Goal: Navigation & Orientation: Find specific page/section

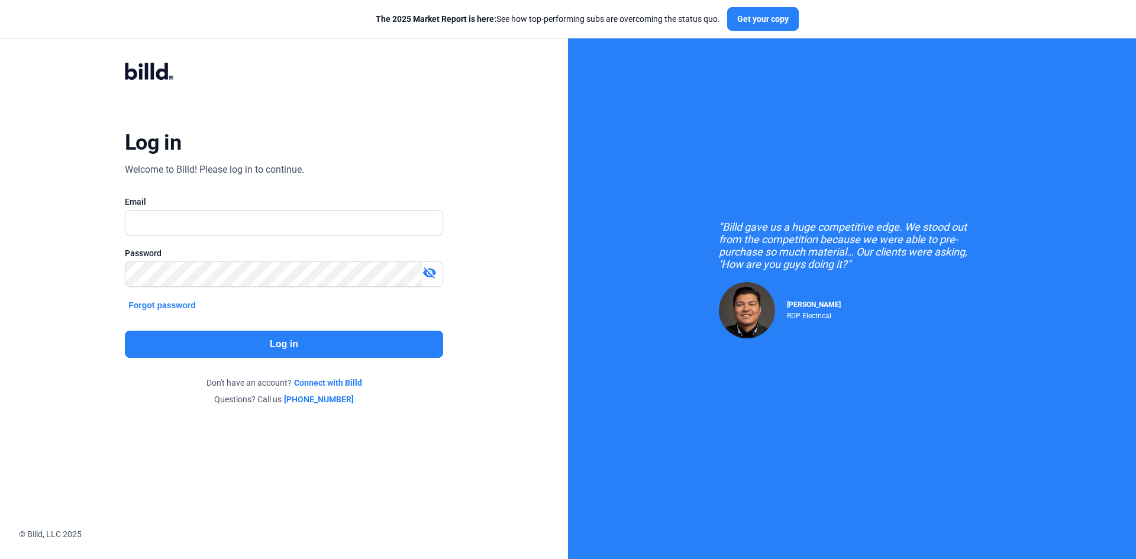
type input "[PERSON_NAME][EMAIL_ADDRESS][DOMAIN_NAME]"
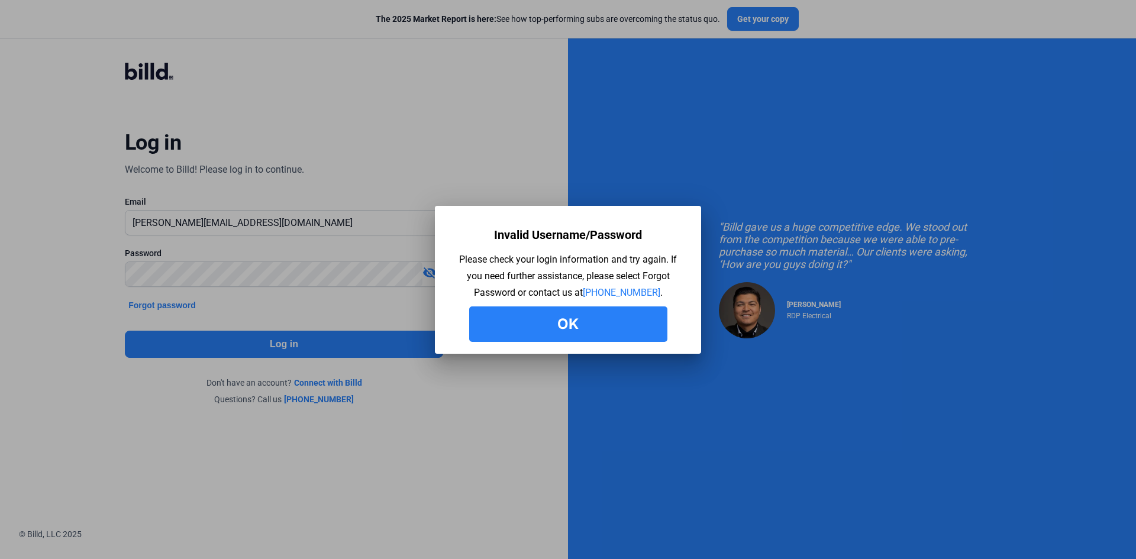
click at [518, 330] on button "Ok" at bounding box center [568, 325] width 198 height 36
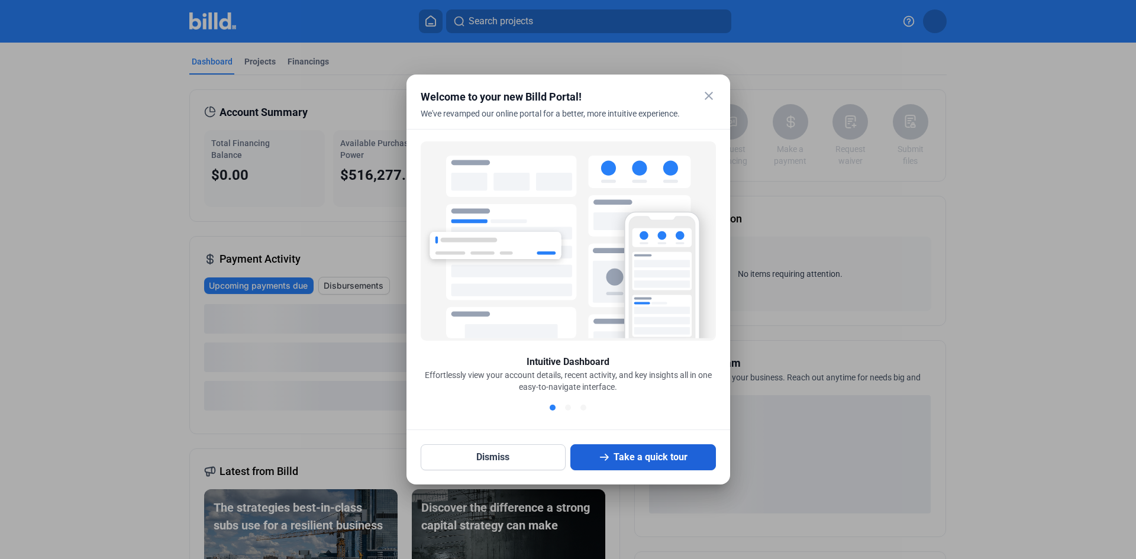
click at [640, 459] on button "Take a quick tour" at bounding box center [644, 457] width 146 height 26
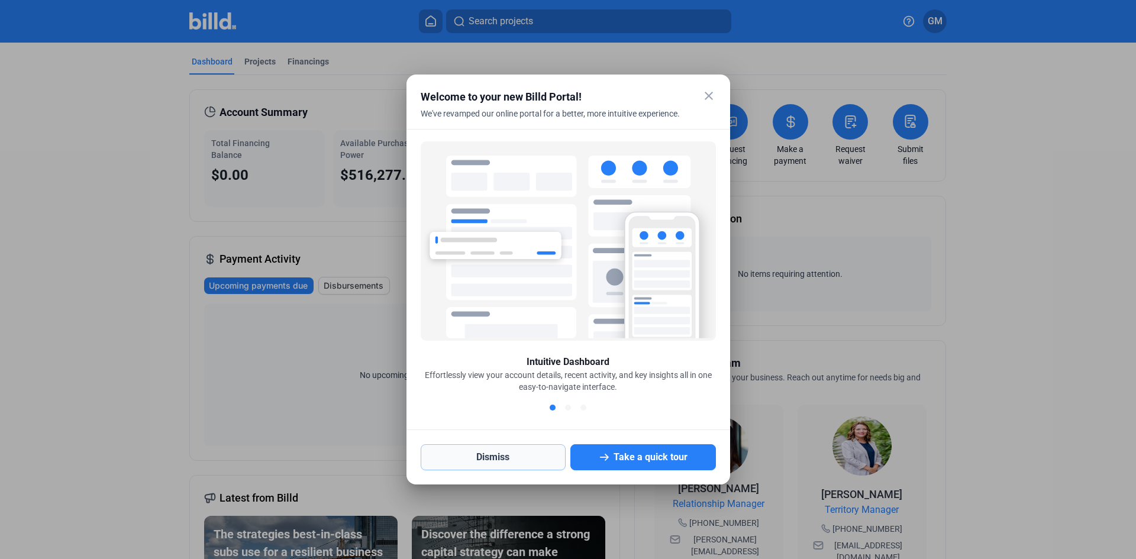
click at [514, 452] on button "Dismiss" at bounding box center [494, 457] width 146 height 26
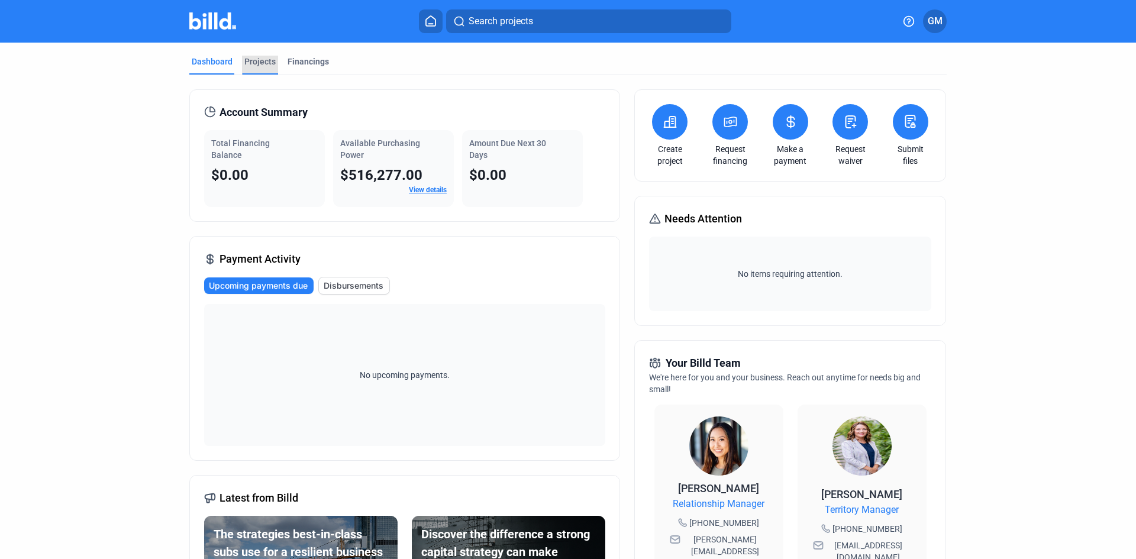
click at [251, 58] on div "Projects" at bounding box center [259, 62] width 31 height 12
